Goal: Information Seeking & Learning: Learn about a topic

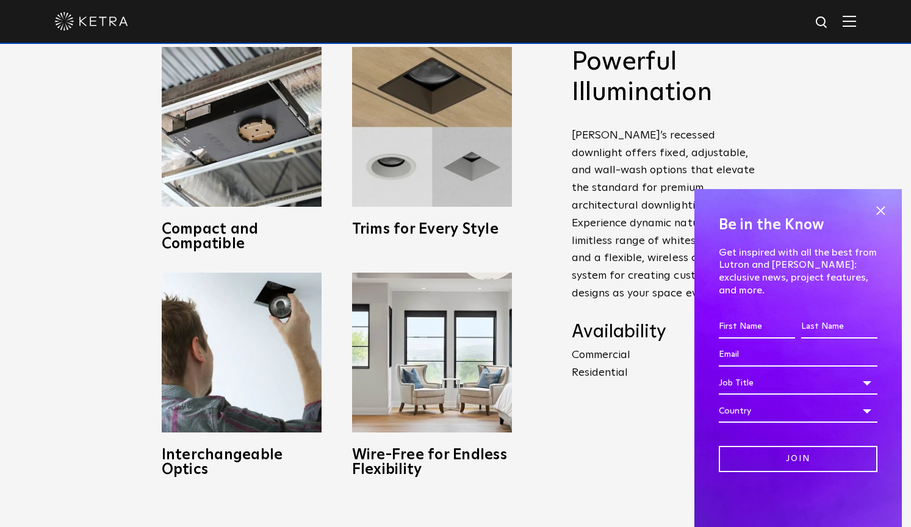
scroll to position [561, 0]
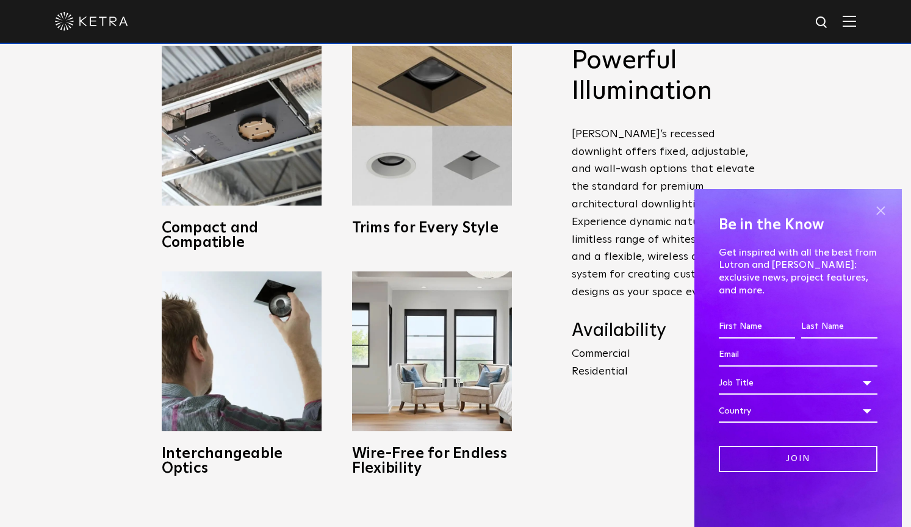
click at [884, 220] on span at bounding box center [880, 210] width 18 height 18
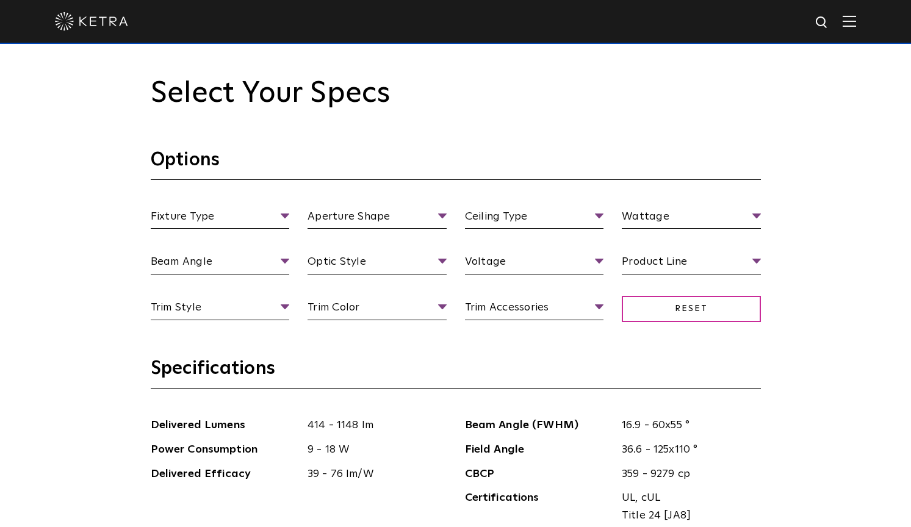
scroll to position [1173, 0]
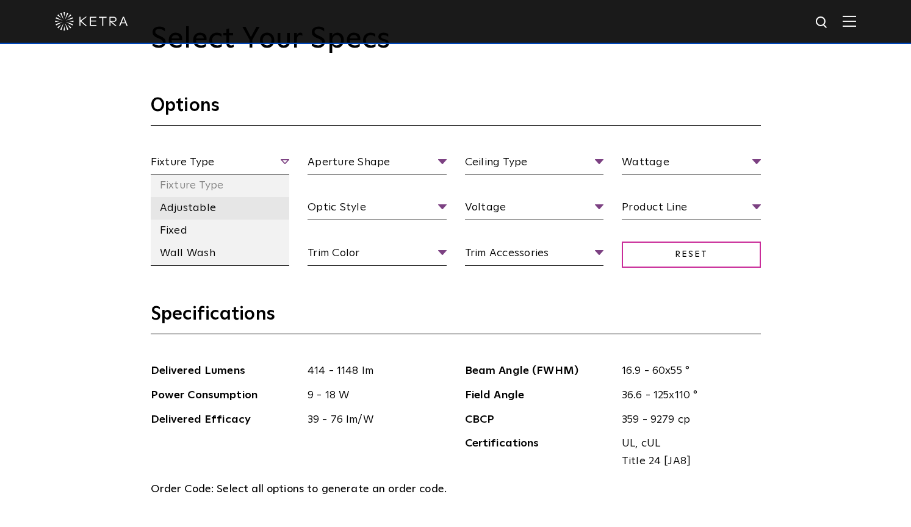
click at [192, 199] on li "Adjustable" at bounding box center [220, 208] width 139 height 23
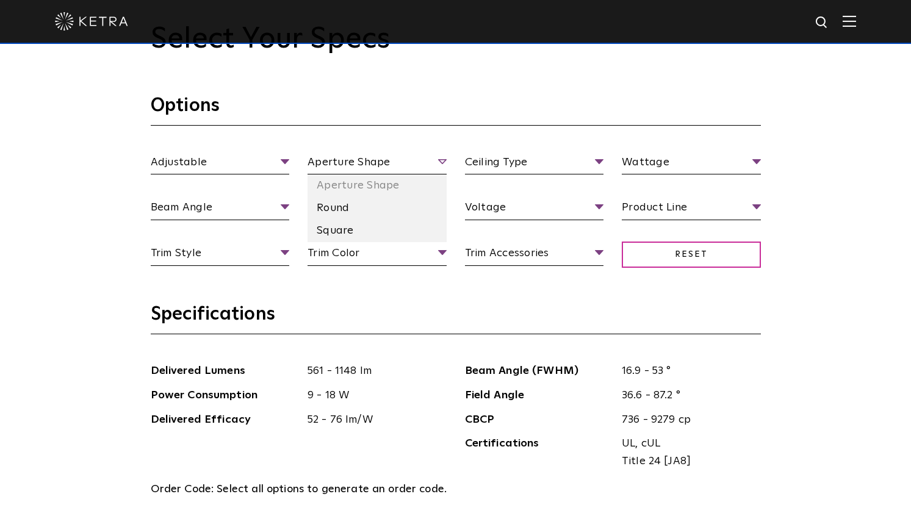
click at [370, 162] on span "Aperture Shape" at bounding box center [376, 164] width 139 height 21
click at [348, 200] on li "Round" at bounding box center [376, 208] width 139 height 23
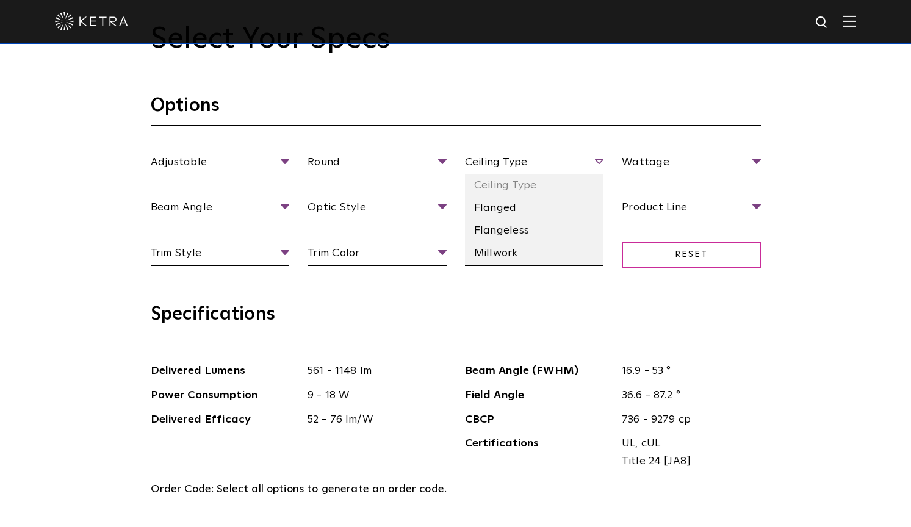
click at [478, 159] on span "Ceiling Type" at bounding box center [534, 164] width 139 height 21
click at [497, 203] on li "Flanged" at bounding box center [534, 208] width 139 height 23
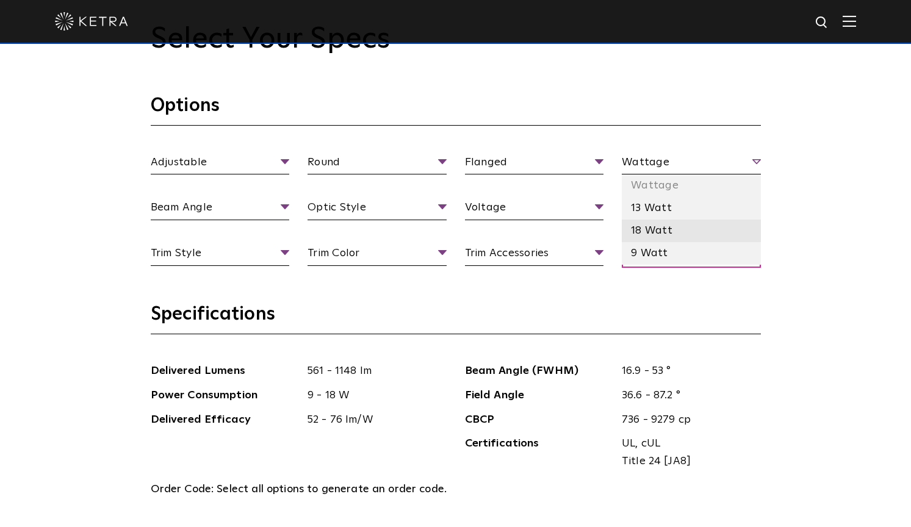
click at [650, 225] on li "18 Watt" at bounding box center [691, 231] width 139 height 23
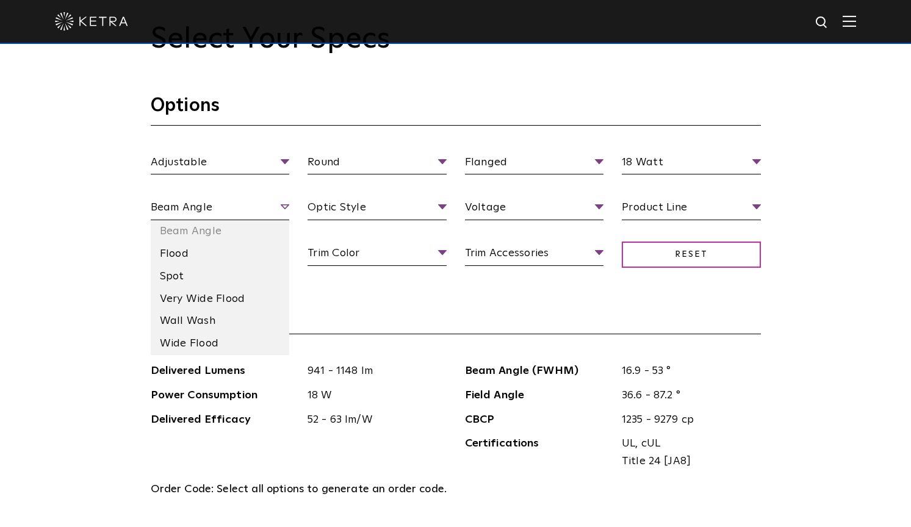
click at [198, 208] on span "Beam Angle" at bounding box center [220, 209] width 139 height 21
click at [209, 342] on li "Wide Flood" at bounding box center [220, 343] width 139 height 23
click at [190, 300] on li "Very Wide Flood" at bounding box center [220, 299] width 139 height 23
click at [198, 212] on span "Very Wide Flood" at bounding box center [220, 209] width 139 height 21
click at [175, 251] on li "Flood" at bounding box center [220, 254] width 139 height 23
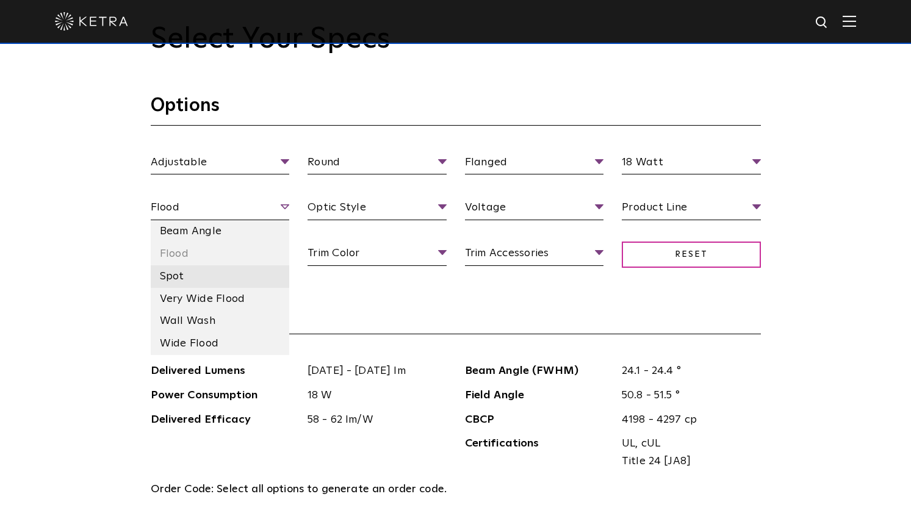
click at [198, 273] on li "Spot" at bounding box center [220, 276] width 139 height 23
click at [207, 214] on span "Spot" at bounding box center [220, 209] width 139 height 21
click at [192, 321] on li "Wall Wash" at bounding box center [220, 321] width 139 height 23
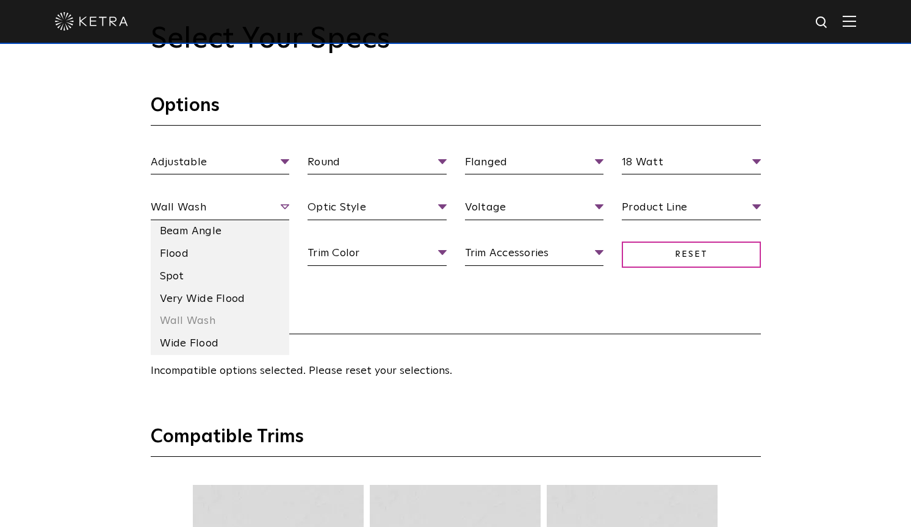
click at [206, 212] on span "Wall Wash" at bounding box center [220, 209] width 139 height 21
click at [196, 333] on li "Wide Flood" at bounding box center [220, 343] width 139 height 23
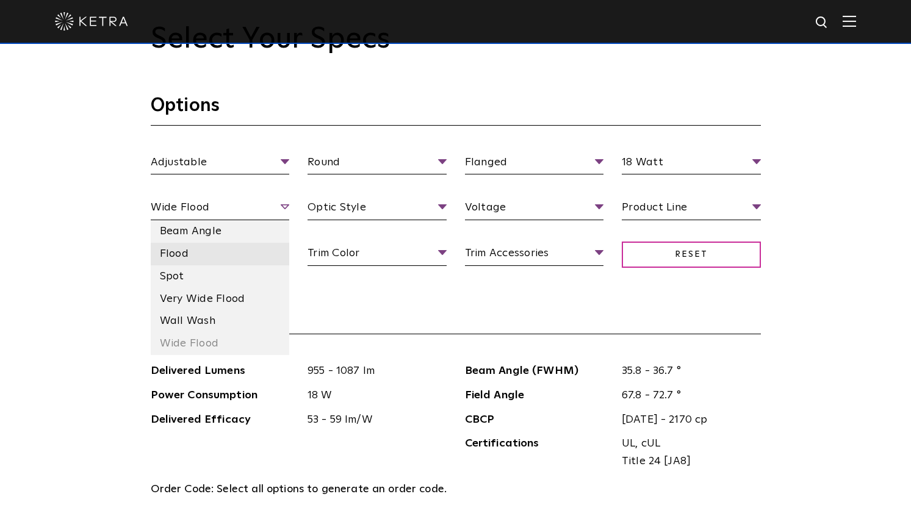
click at [190, 258] on li "Flood" at bounding box center [220, 254] width 139 height 23
click at [194, 279] on li "Spot" at bounding box center [220, 276] width 139 height 23
click at [204, 204] on span "Spot" at bounding box center [220, 209] width 139 height 21
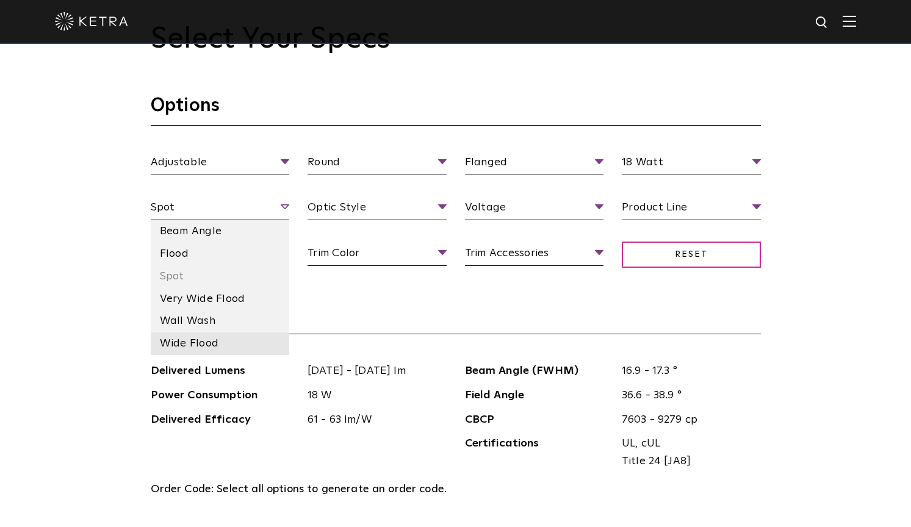
click at [195, 337] on li "Wide Flood" at bounding box center [220, 343] width 139 height 23
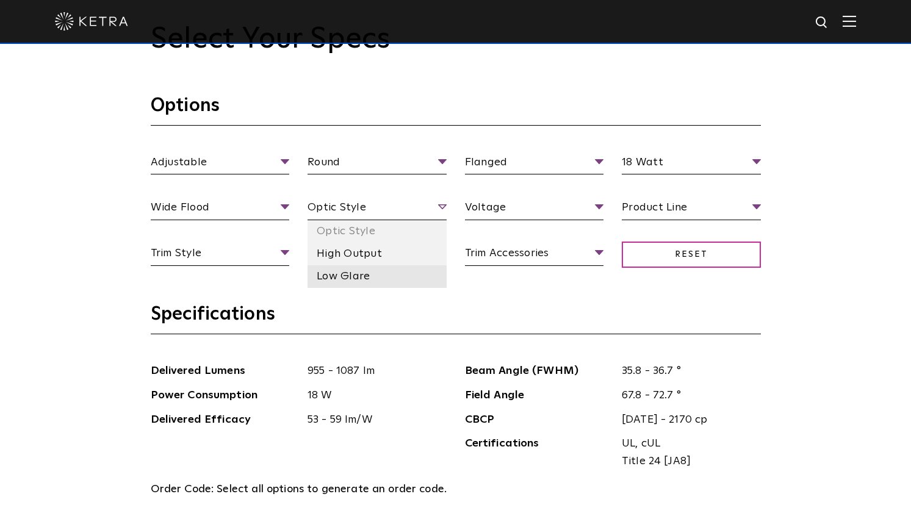
click at [365, 273] on li "Low Glare" at bounding box center [376, 276] width 139 height 23
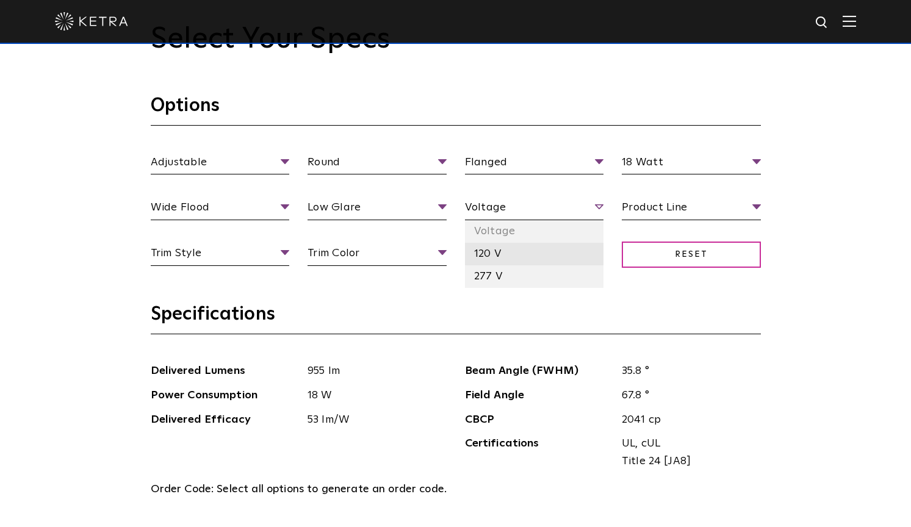
click at [509, 246] on li "120 V" at bounding box center [534, 254] width 139 height 23
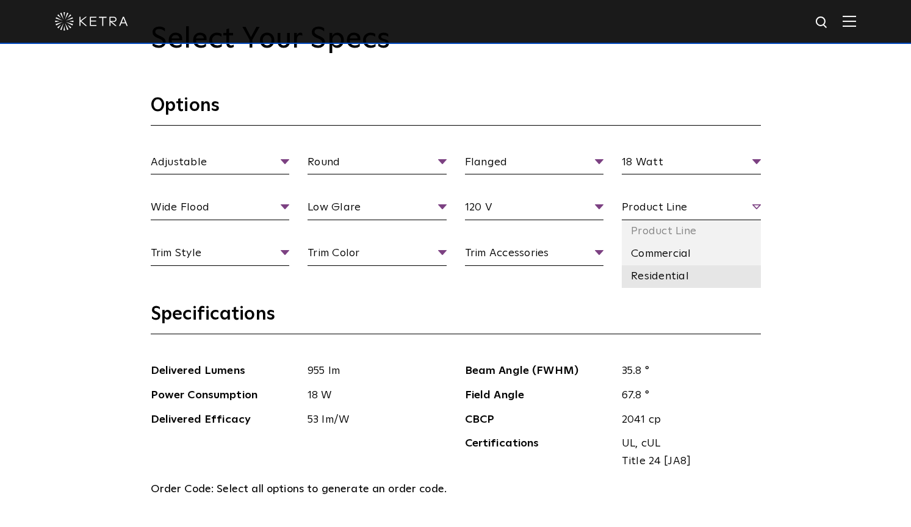
click at [647, 270] on li "Residential" at bounding box center [691, 276] width 139 height 23
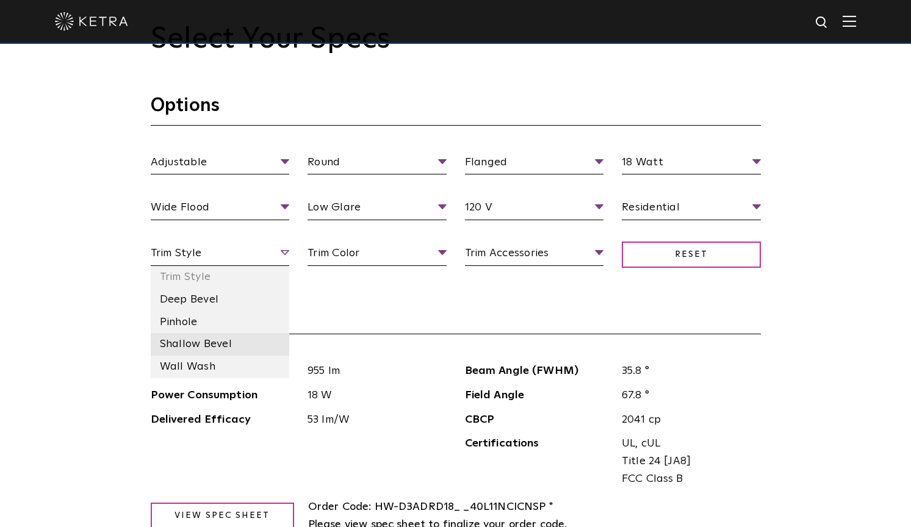
click at [209, 339] on li "Shallow Bevel" at bounding box center [220, 344] width 139 height 23
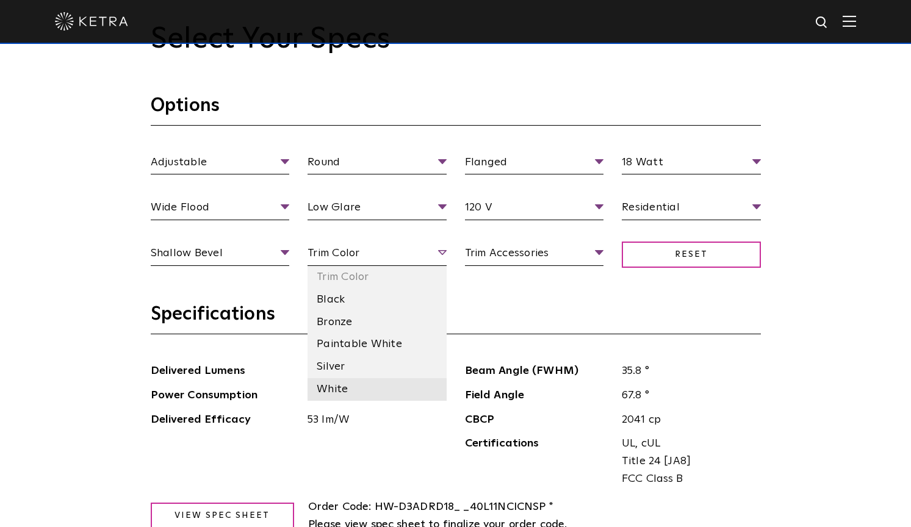
click at [356, 384] on li "White" at bounding box center [376, 389] width 139 height 23
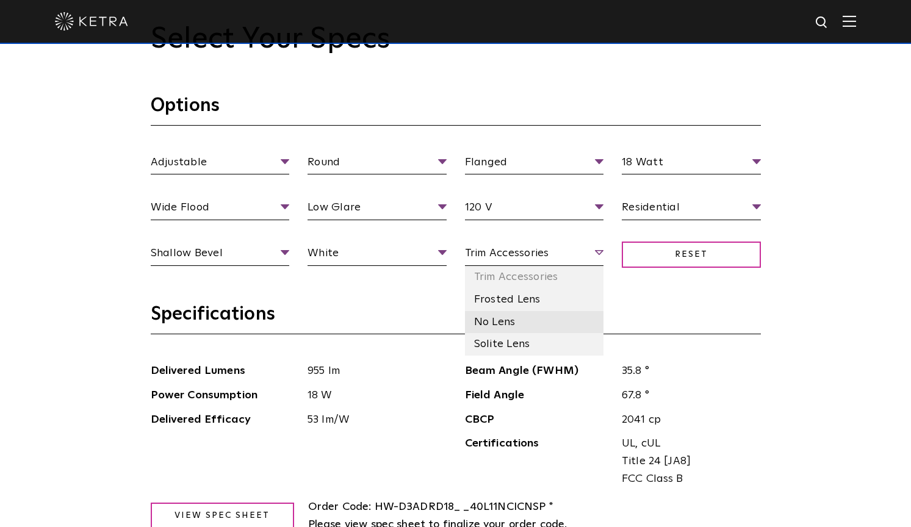
click at [518, 320] on li "No Lens" at bounding box center [534, 322] width 139 height 23
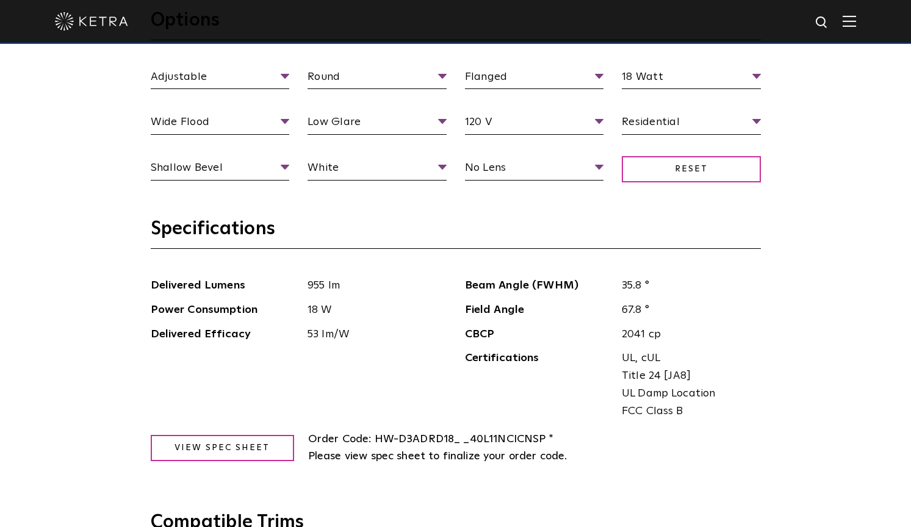
scroll to position [1224, 0]
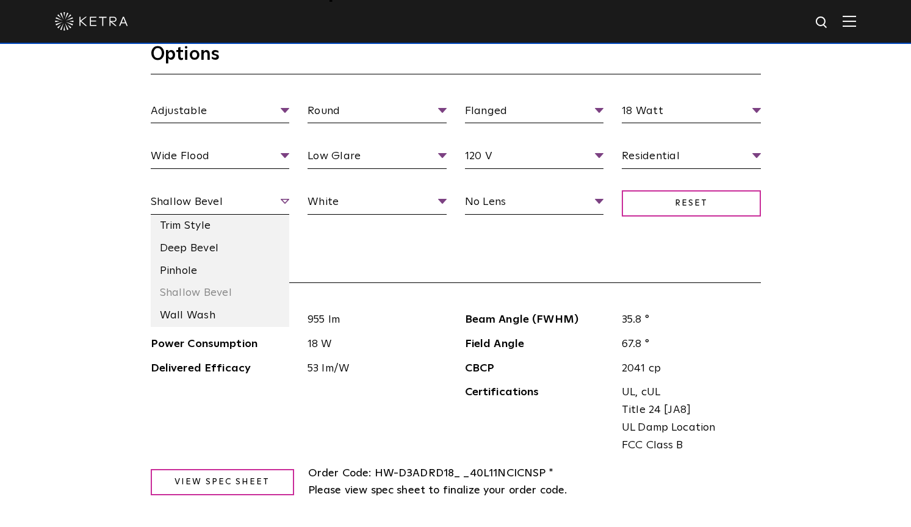
click at [212, 206] on span "Shallow Bevel" at bounding box center [220, 203] width 139 height 21
click at [212, 203] on span "Shallow Bevel" at bounding box center [220, 203] width 139 height 21
click at [196, 222] on li "Trim Style" at bounding box center [220, 226] width 139 height 23
click at [206, 203] on span "Trim Style" at bounding box center [220, 203] width 139 height 21
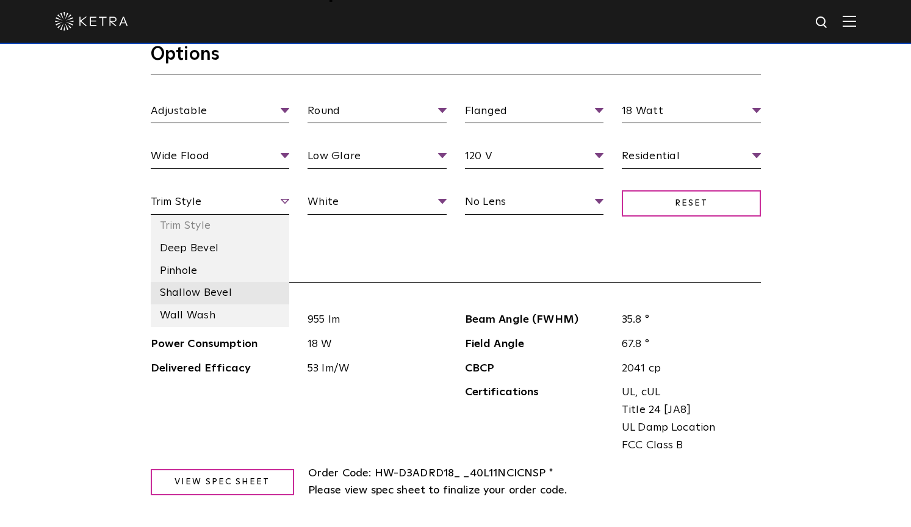
click at [194, 287] on li "Shallow Bevel" at bounding box center [220, 293] width 139 height 23
click at [199, 206] on span "Shallow Bevel" at bounding box center [220, 203] width 139 height 21
click at [196, 260] on li "Pinhole" at bounding box center [220, 271] width 139 height 23
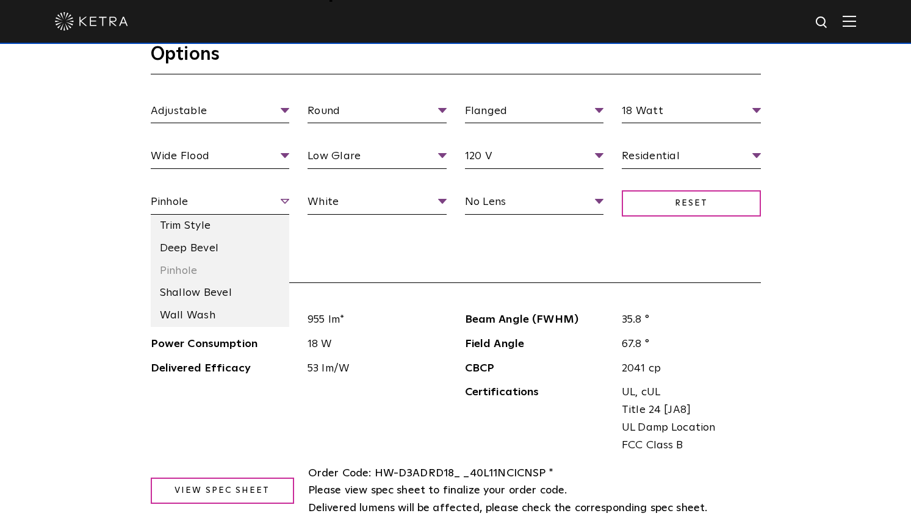
click at [197, 204] on span "Pinhole" at bounding box center [220, 203] width 139 height 21
click at [190, 306] on li "Wall Wash" at bounding box center [220, 315] width 139 height 23
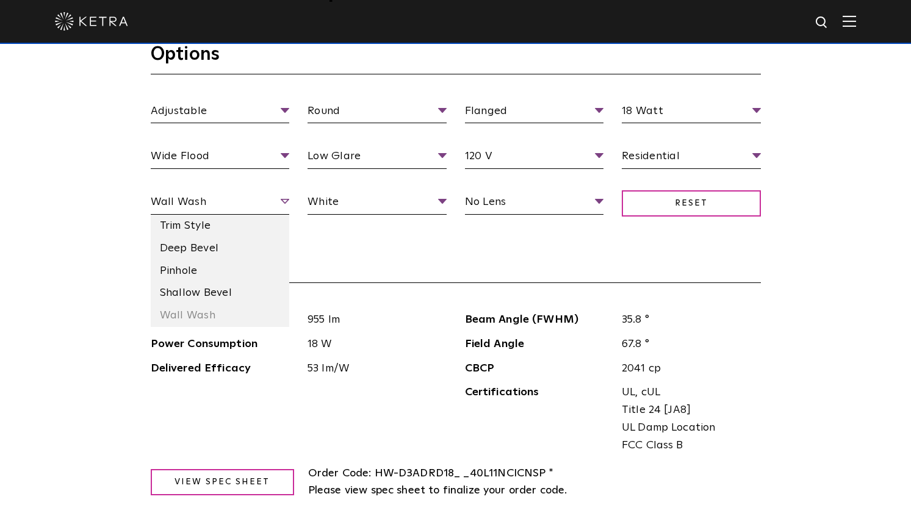
click at [197, 208] on span "Wall Wash" at bounding box center [220, 203] width 139 height 21
click at [192, 285] on li "Shallow Bevel" at bounding box center [220, 293] width 139 height 23
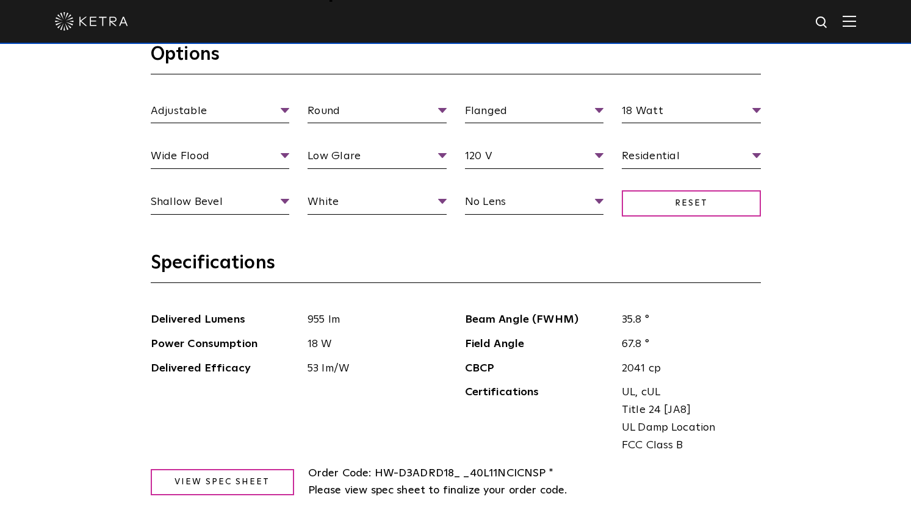
click at [253, 279] on h3 "Specifications" at bounding box center [456, 267] width 610 height 32
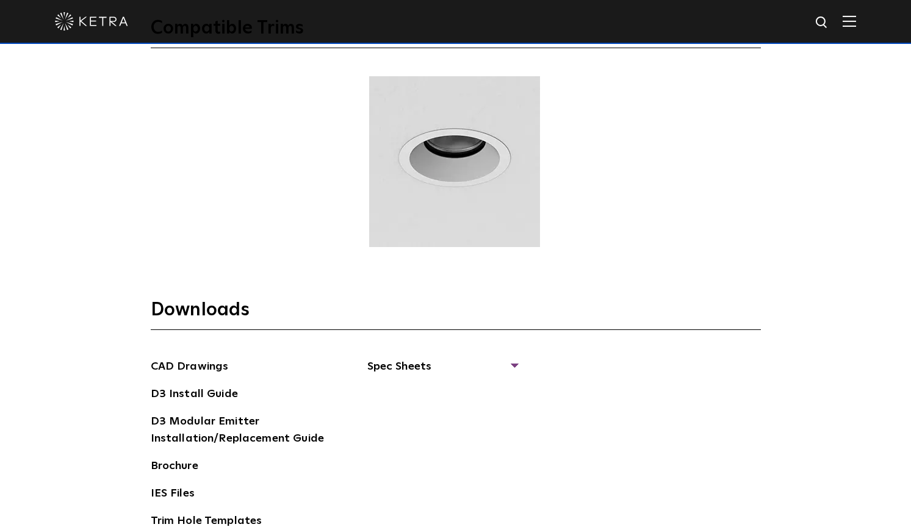
scroll to position [1665, 0]
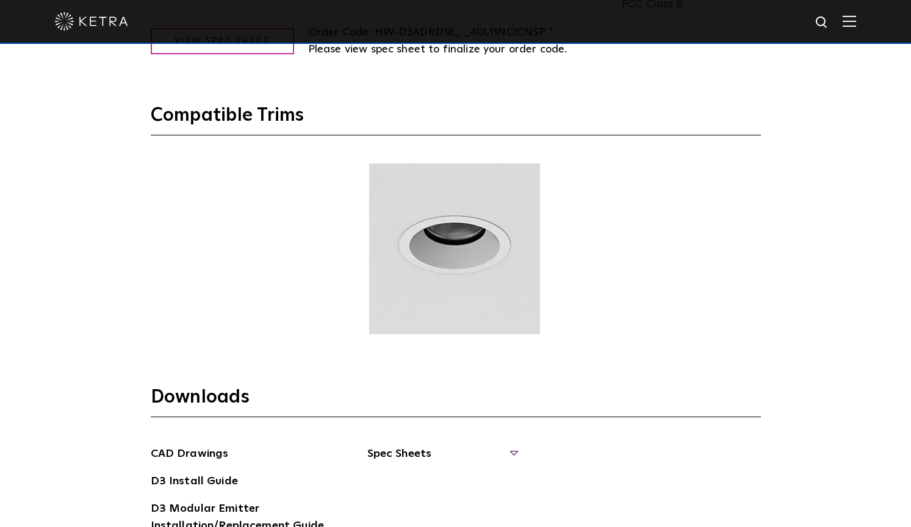
click at [394, 445] on span "Spec Sheets" at bounding box center [441, 458] width 149 height 27
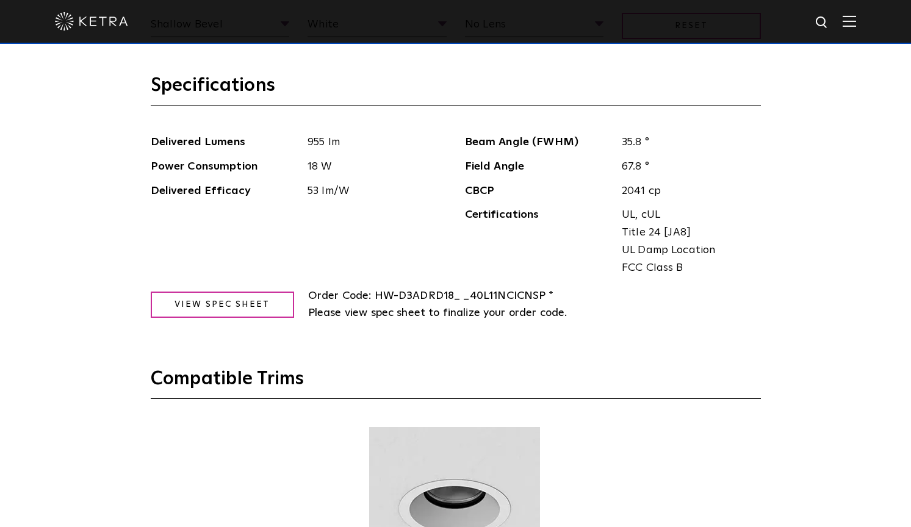
scroll to position [1379, 0]
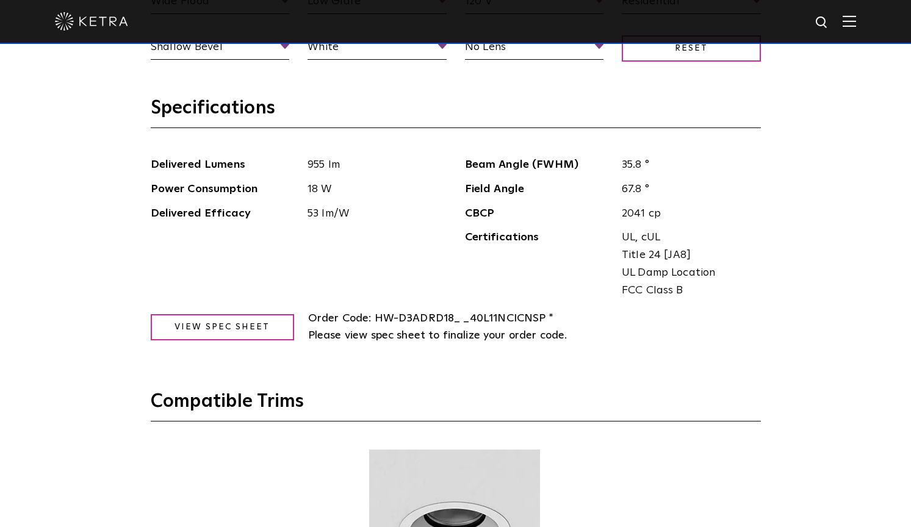
drag, startPoint x: 375, startPoint y: 313, endPoint x: 545, endPoint y: 310, distance: 170.2
click at [545, 313] on span "HW-D3ADRD18_ _40L11NCICNSP * Please view spec sheet to finalize your order code." at bounding box center [437, 327] width 259 height 29
copy span "HW-D3ADRD18_ _40L11NCICNSP"
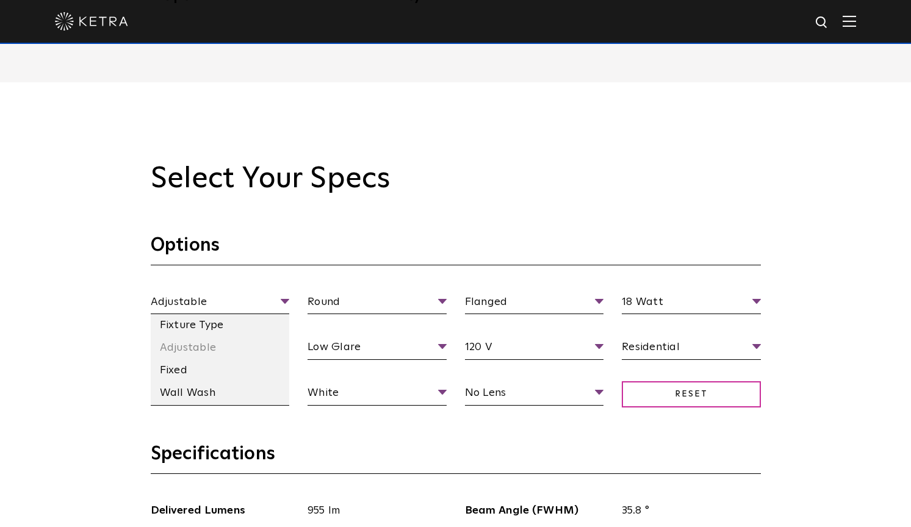
scroll to position [1017, 0]
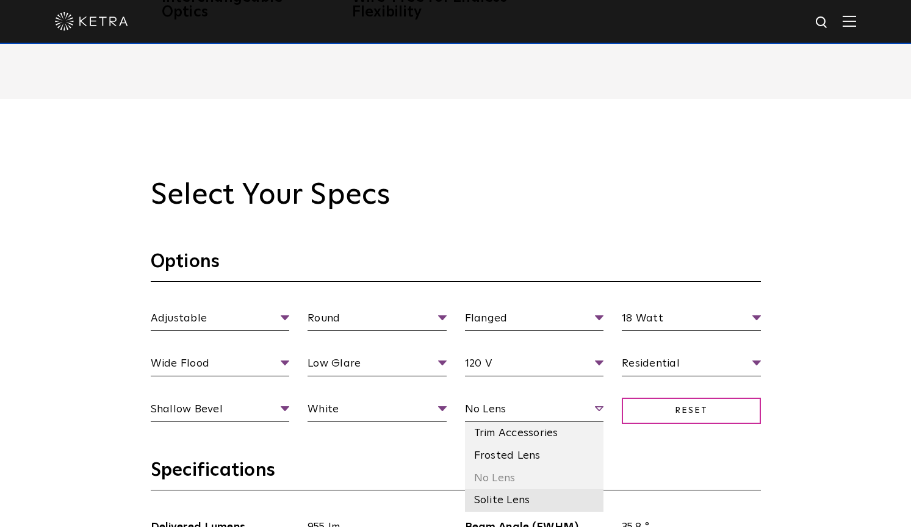
click at [520, 497] on li "Solite Lens" at bounding box center [534, 500] width 139 height 23
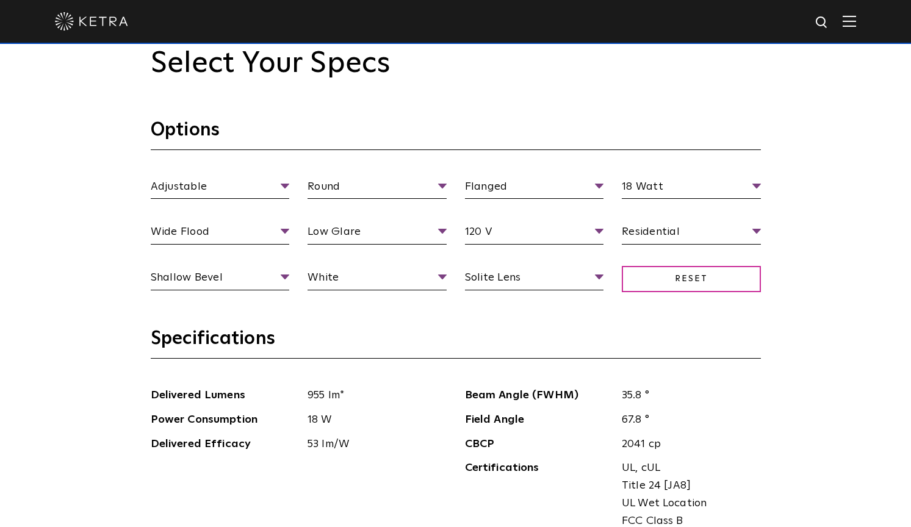
scroll to position [1150, 0]
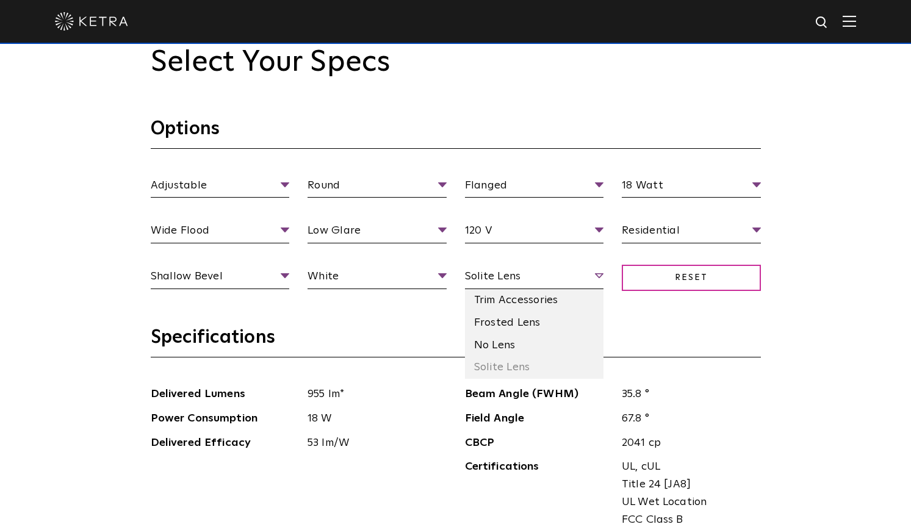
click at [514, 281] on span "Solite Lens" at bounding box center [534, 278] width 139 height 21
click at [504, 318] on li "Frosted Lens" at bounding box center [534, 323] width 139 height 23
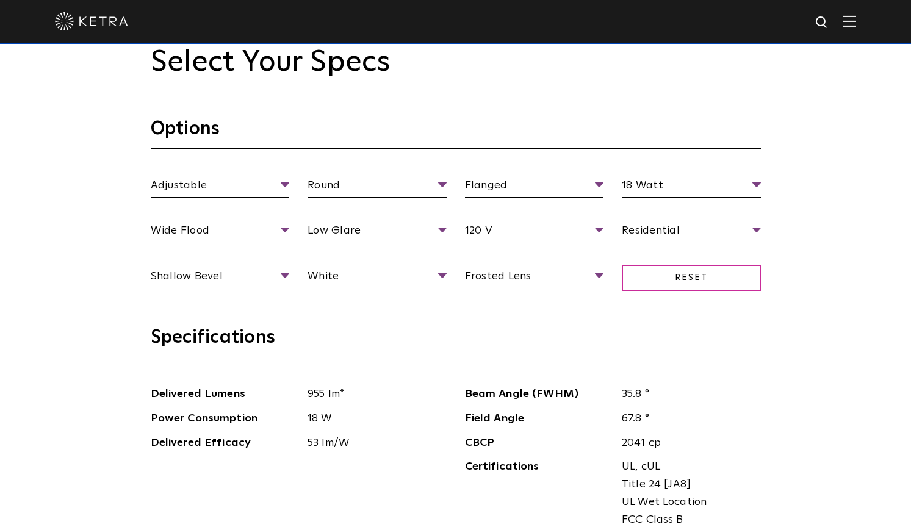
scroll to position [1233, 0]
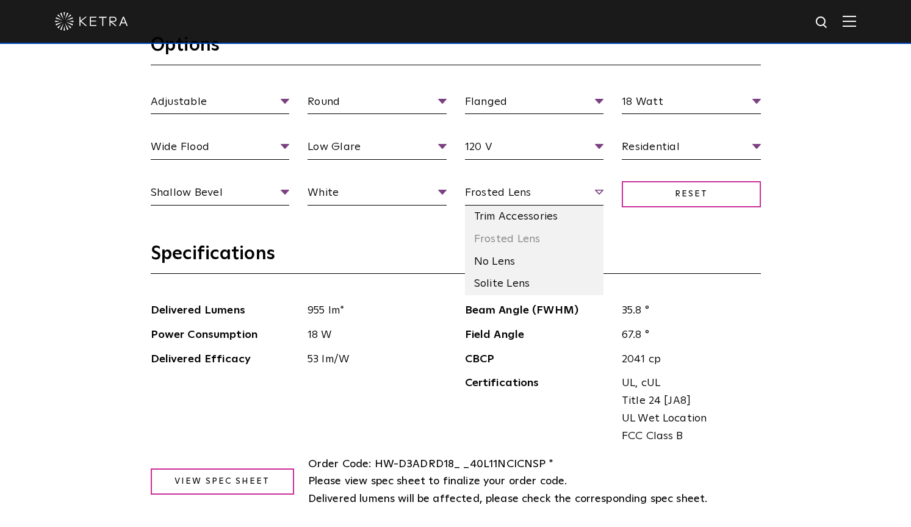
click at [528, 203] on span "Frosted Lens" at bounding box center [534, 194] width 139 height 21
click at [511, 276] on li "Solite Lens" at bounding box center [534, 284] width 139 height 23
click at [516, 196] on span "Solite Lens" at bounding box center [534, 194] width 139 height 21
click at [503, 254] on li "No Lens" at bounding box center [534, 262] width 139 height 23
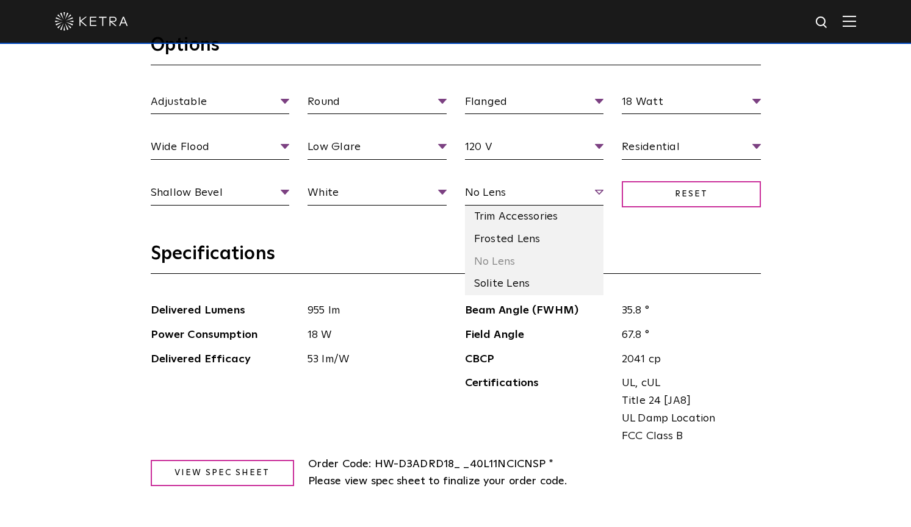
click at [517, 187] on span "No Lens" at bounding box center [534, 194] width 139 height 21
click at [512, 231] on li "Frosted Lens" at bounding box center [534, 239] width 139 height 23
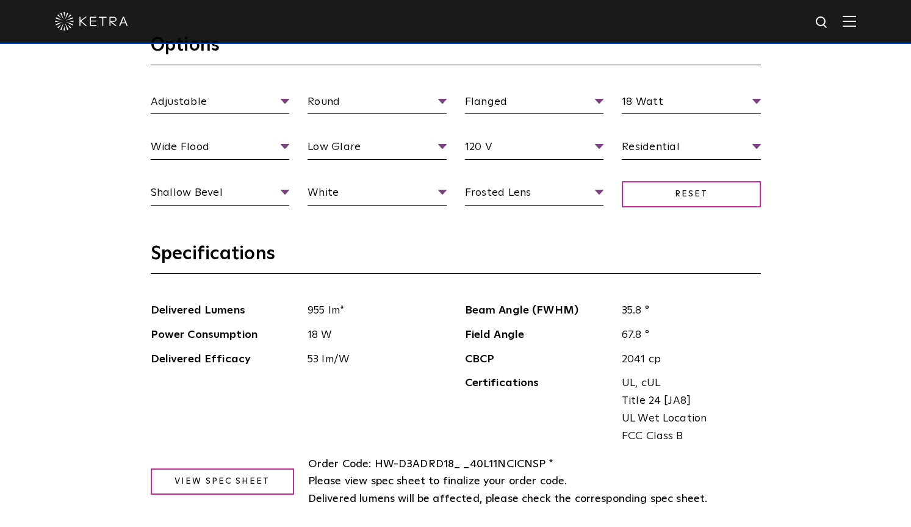
drag, startPoint x: 544, startPoint y: 459, endPoint x: 374, endPoint y: 454, distance: 170.2
click at [374, 459] on span "HW-D3ADRD18_ _40L11NCICNSP * Please view spec sheet to finalize your order code." at bounding box center [437, 473] width 259 height 29
copy span "HW-D3ADRD18_ _40L11NCICNSP"
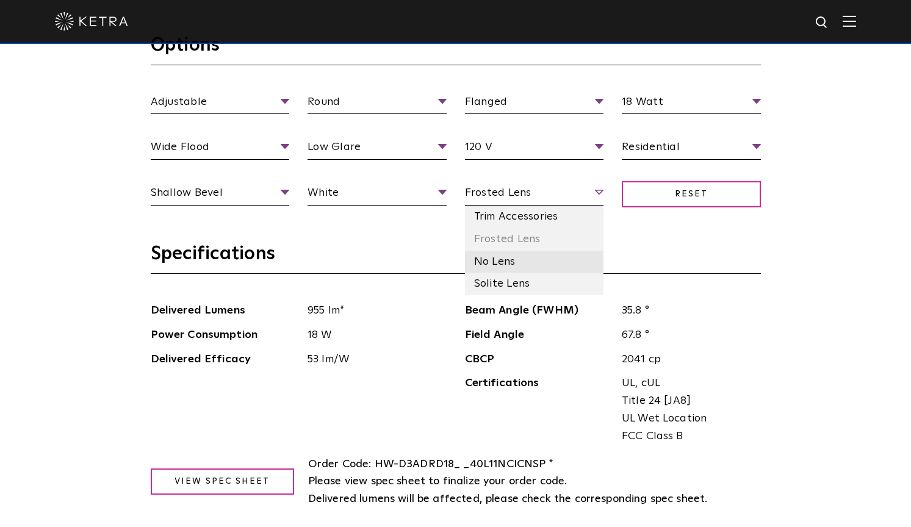
click at [509, 260] on li "No Lens" at bounding box center [534, 262] width 139 height 23
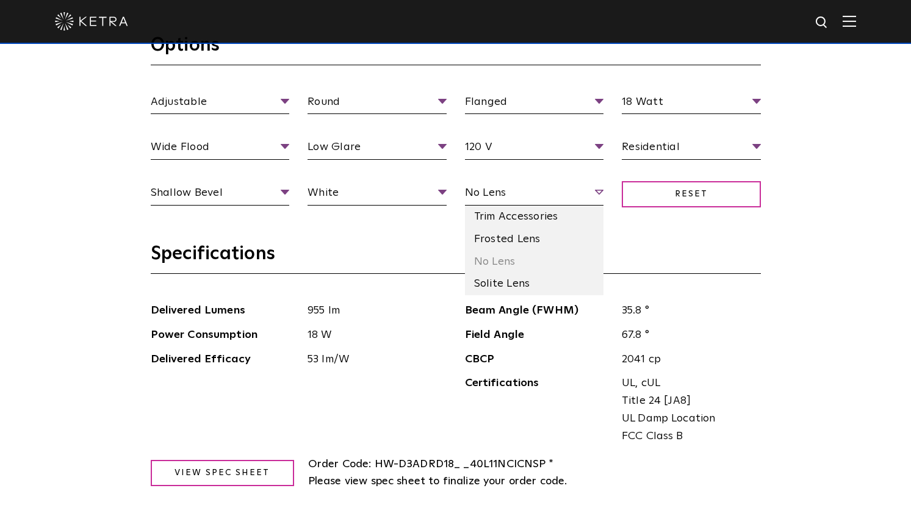
click at [531, 199] on span "No Lens" at bounding box center [534, 194] width 139 height 21
click at [517, 232] on li "Frosted Lens" at bounding box center [534, 239] width 139 height 23
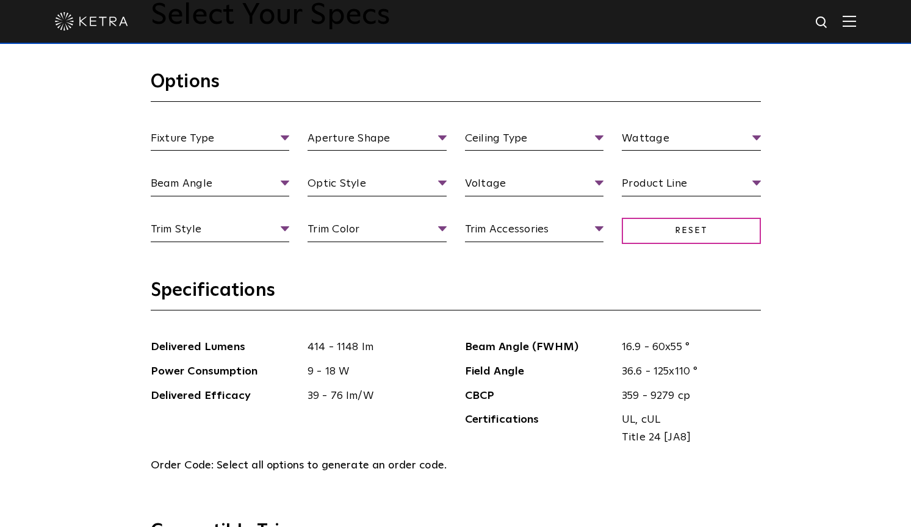
scroll to position [1196, 0]
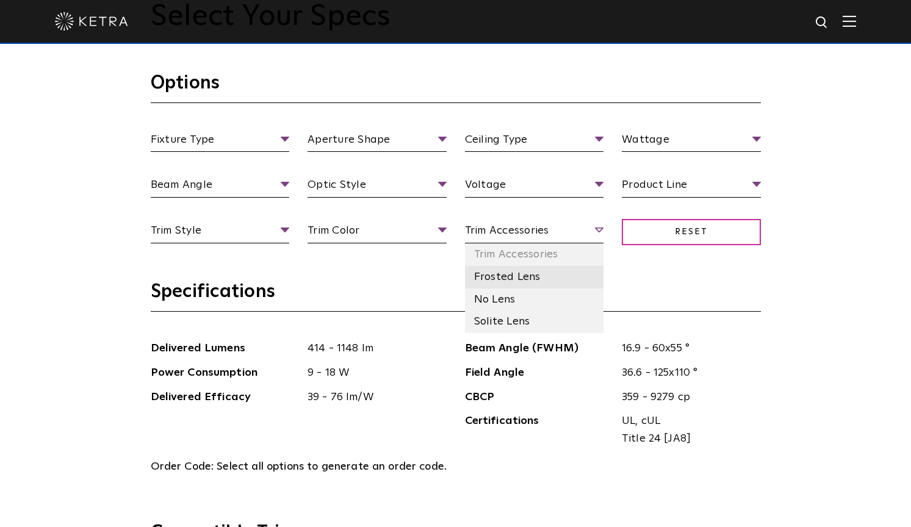
click at [526, 281] on li "Frosted Lens" at bounding box center [534, 277] width 139 height 23
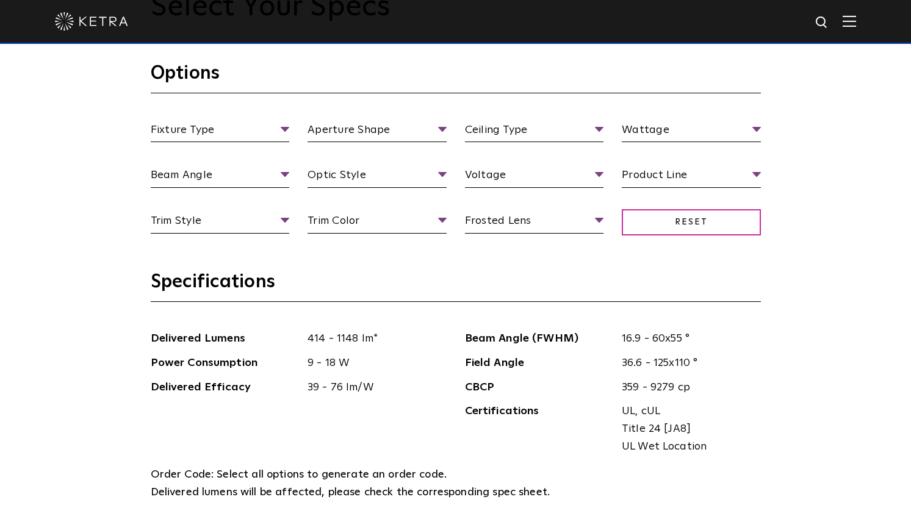
scroll to position [1193, 0]
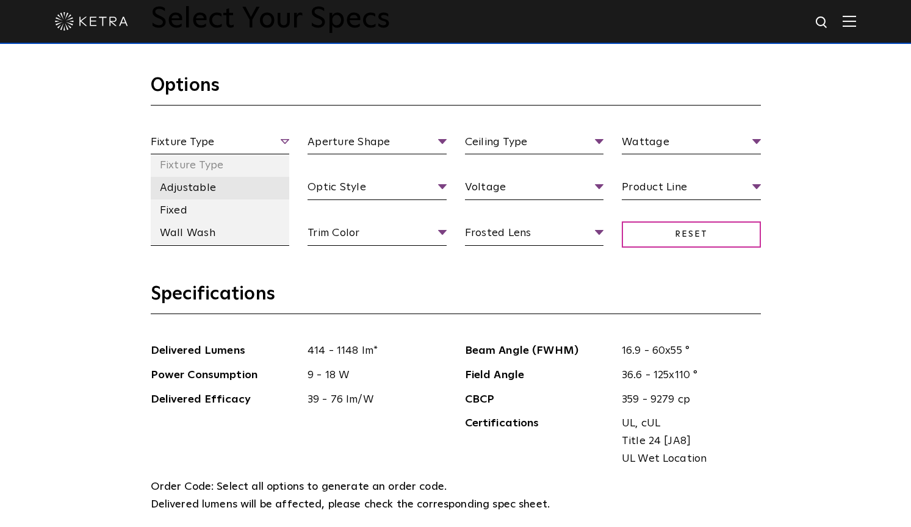
click at [214, 193] on li "Adjustable" at bounding box center [220, 188] width 139 height 23
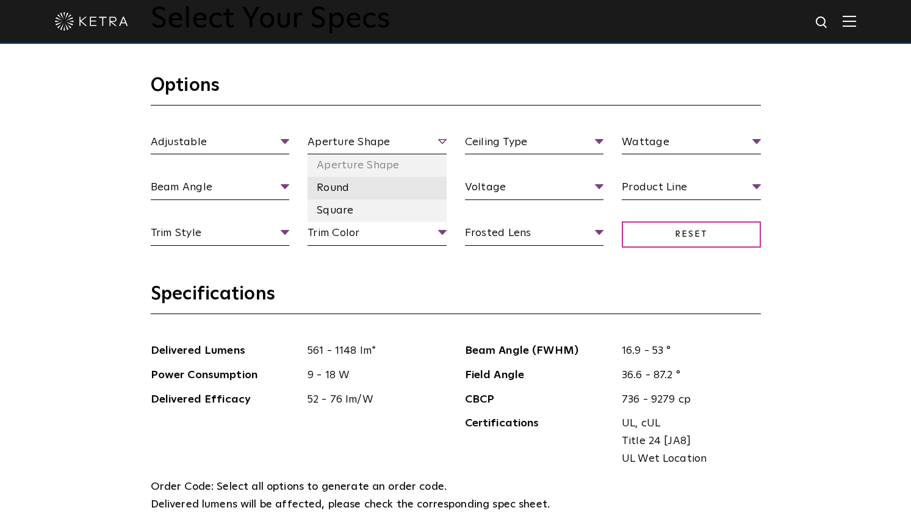
click at [381, 179] on li "Round" at bounding box center [376, 188] width 139 height 23
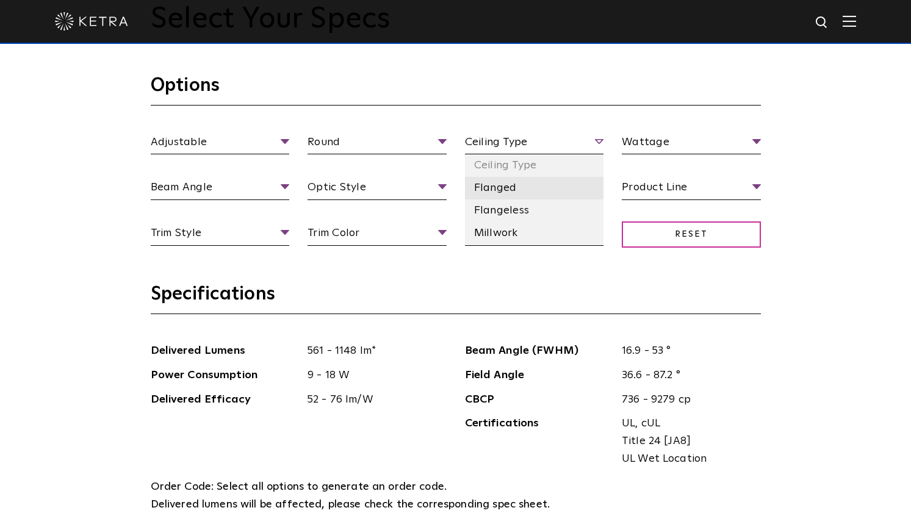
click at [495, 184] on li "Flanged" at bounding box center [534, 188] width 139 height 23
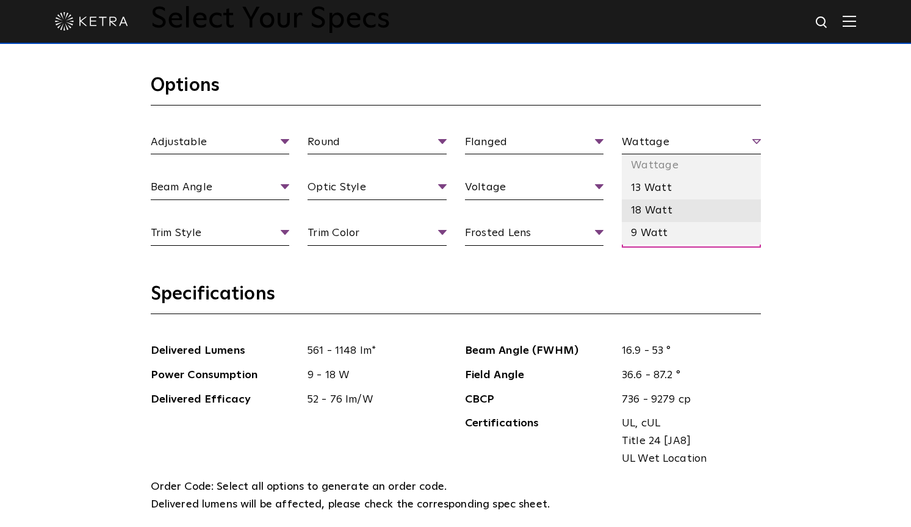
click at [639, 204] on li "18 Watt" at bounding box center [691, 210] width 139 height 23
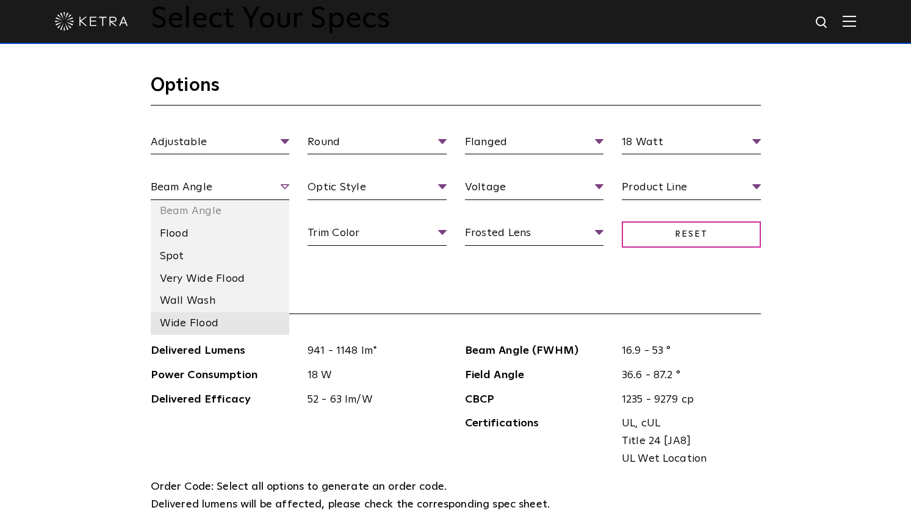
click at [221, 317] on li "Wide Flood" at bounding box center [220, 323] width 139 height 23
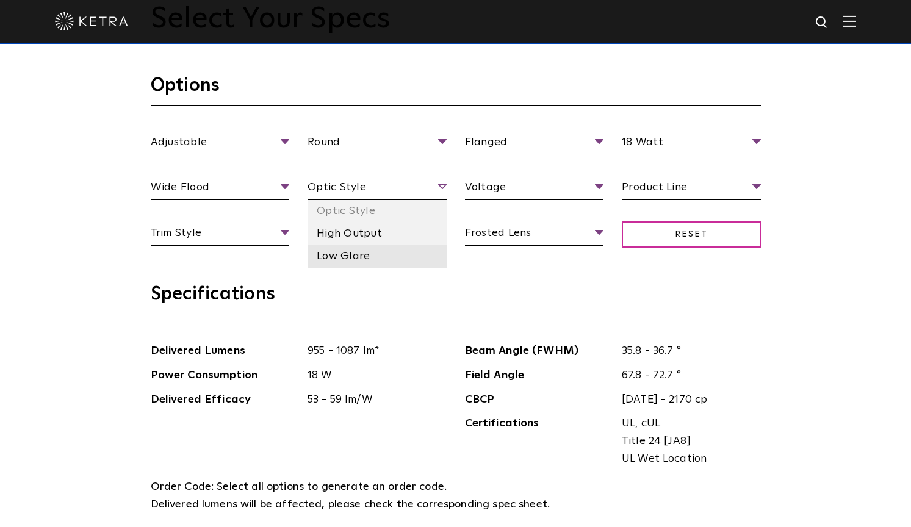
click at [393, 257] on li "Low Glare" at bounding box center [376, 256] width 139 height 23
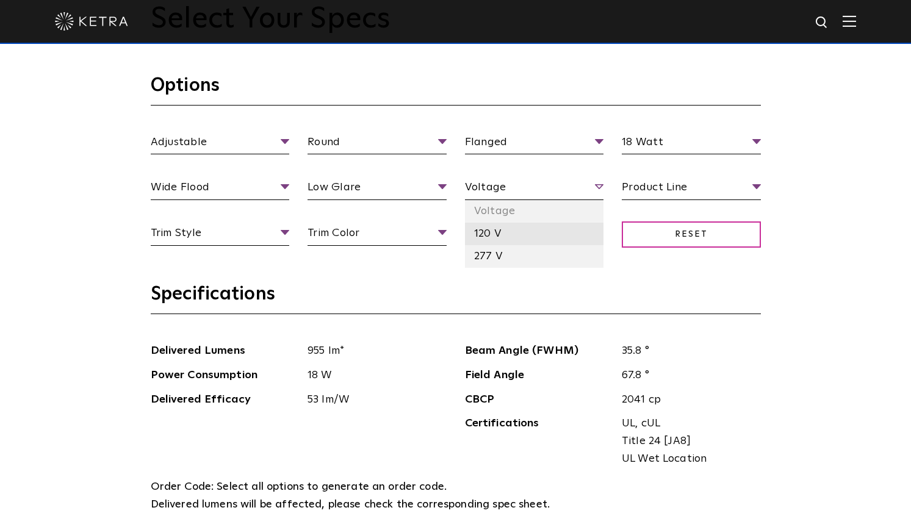
click at [505, 235] on li "120 V" at bounding box center [534, 234] width 139 height 23
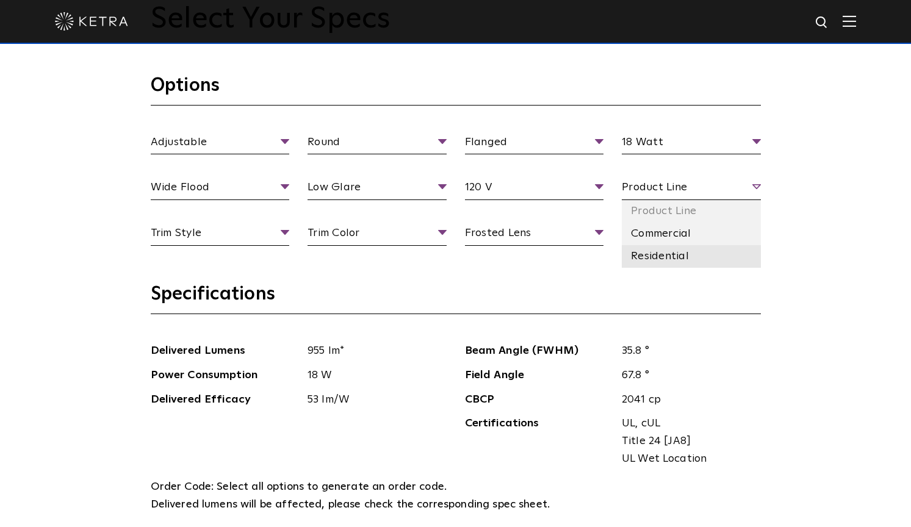
click at [647, 247] on li "Residential" at bounding box center [691, 256] width 139 height 23
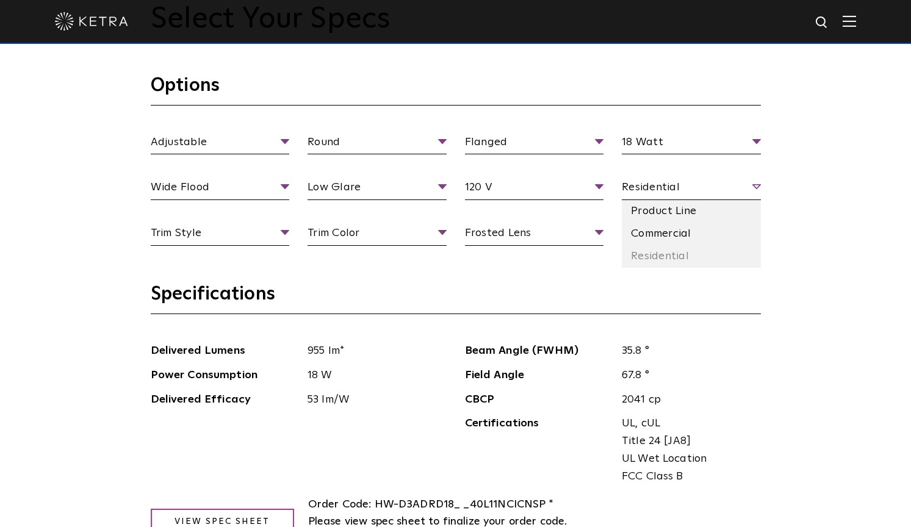
click at [666, 180] on span "Residential" at bounding box center [691, 189] width 139 height 21
click at [650, 225] on li "Commercial" at bounding box center [691, 234] width 139 height 23
click at [667, 185] on span "Commercial" at bounding box center [691, 189] width 139 height 21
click at [647, 250] on li "Residential" at bounding box center [691, 256] width 139 height 23
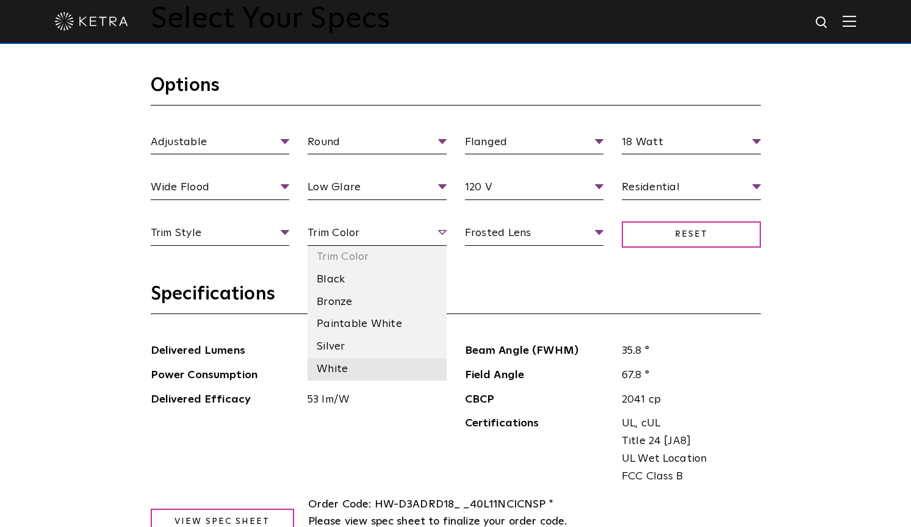
click at [340, 364] on li "White" at bounding box center [376, 369] width 139 height 23
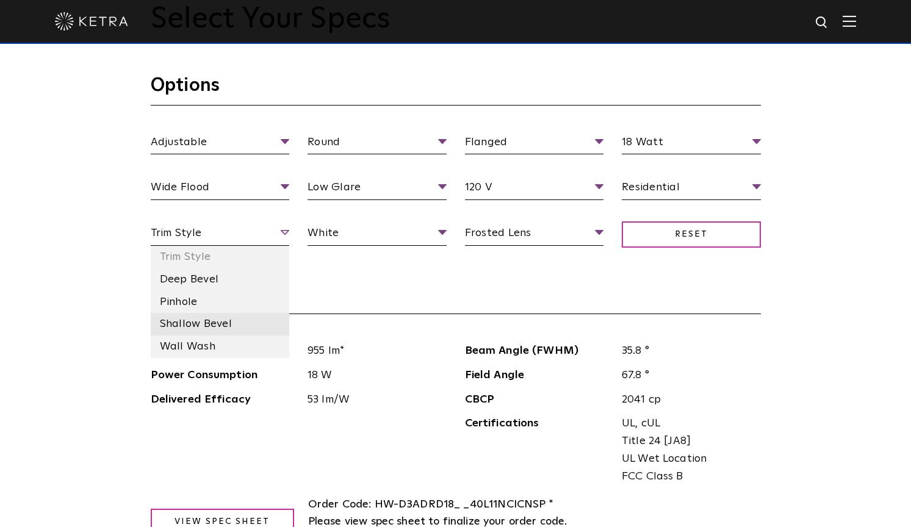
click at [239, 320] on li "Shallow Bevel" at bounding box center [220, 324] width 139 height 23
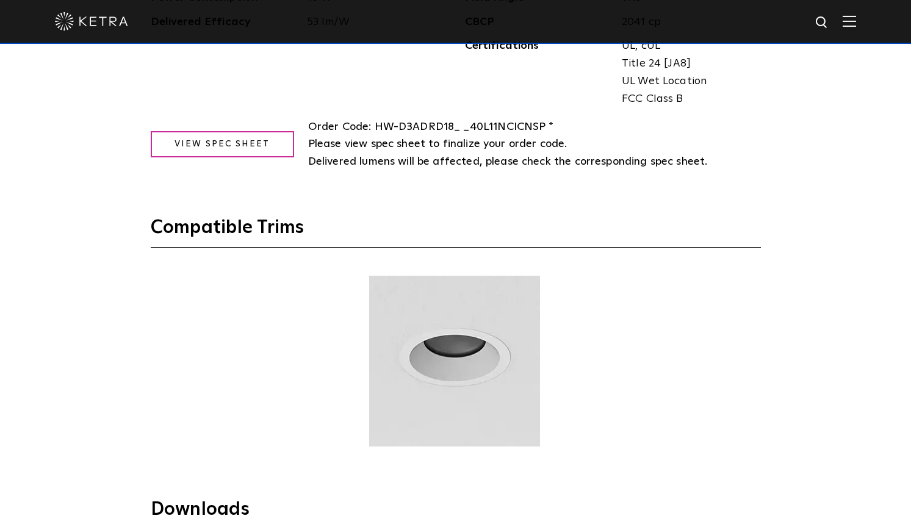
scroll to position [1637, 0]
